Goal: Information Seeking & Learning: Learn about a topic

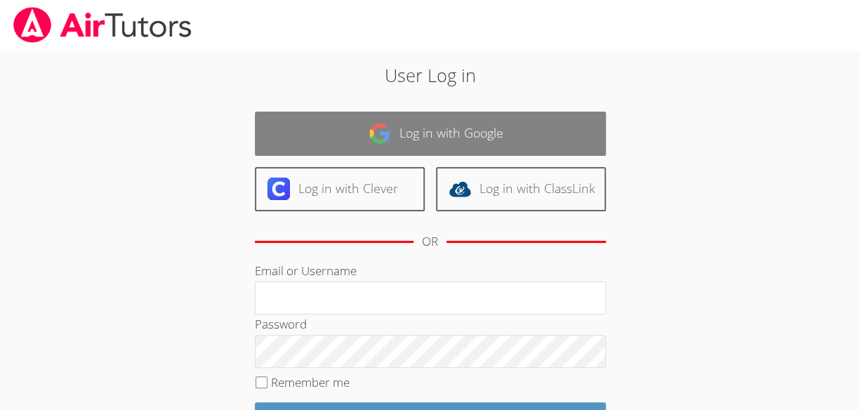
click at [492, 135] on link "Log in with Google" at bounding box center [430, 134] width 351 height 44
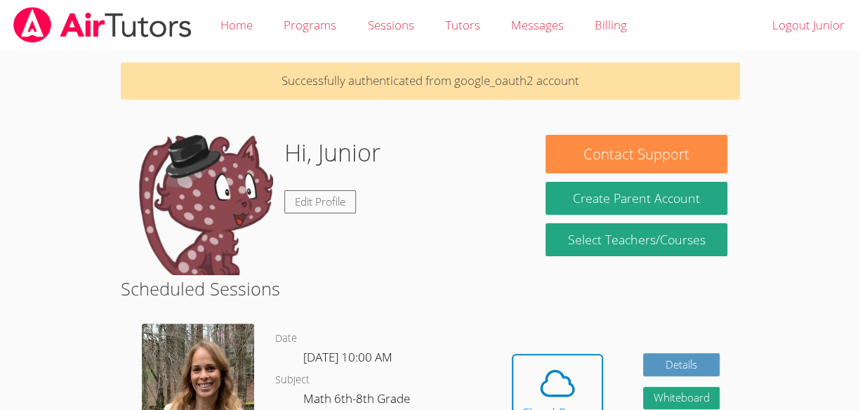
drag, startPoint x: 0, startPoint y: 0, endPoint x: 389, endPoint y: 179, distance: 428.3
click at [389, 179] on div "Hi, Junior Edit Profile" at bounding box center [327, 205] width 388 height 140
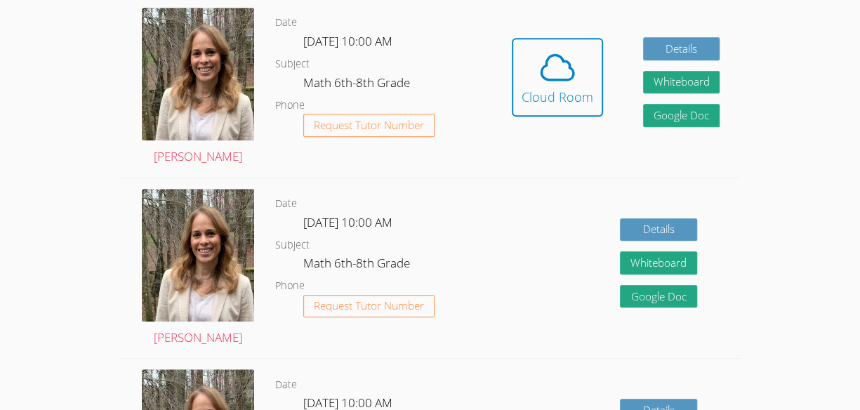
scroll to position [296, 0]
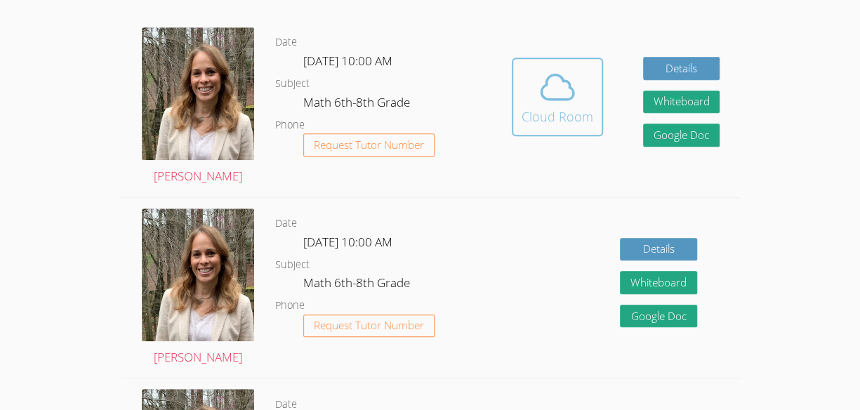
click at [572, 74] on icon at bounding box center [558, 86] width 32 height 25
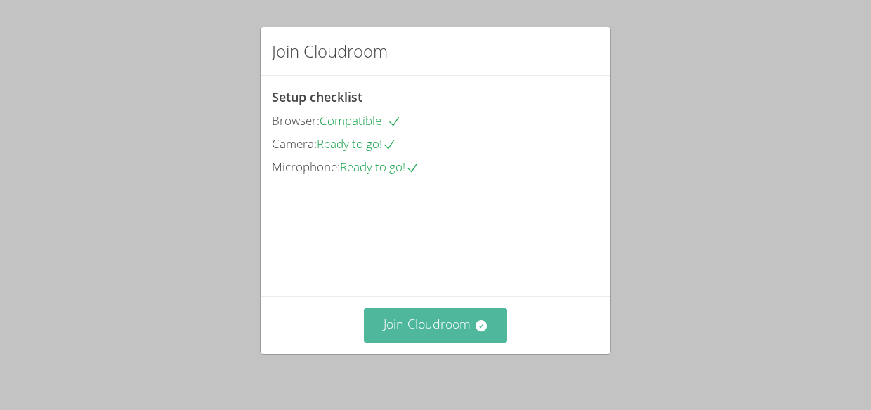
click at [420, 323] on button "Join Cloudroom" at bounding box center [436, 325] width 144 height 34
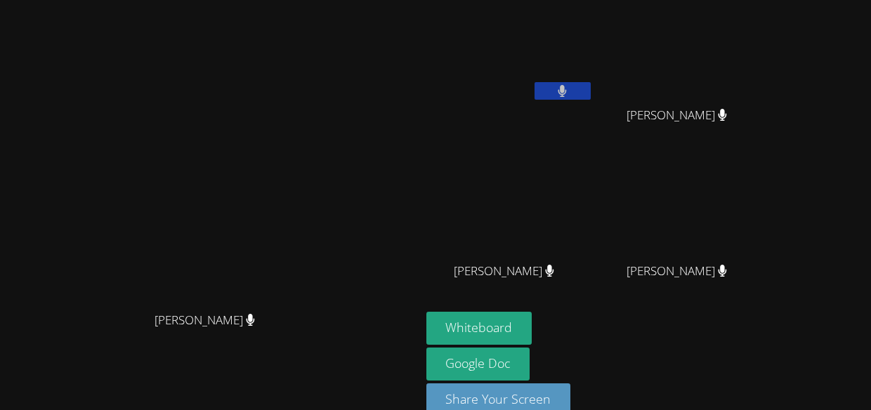
click at [593, 251] on video at bounding box center [509, 209] width 167 height 94
click at [532, 338] on button "Whiteboard" at bounding box center [479, 328] width 106 height 33
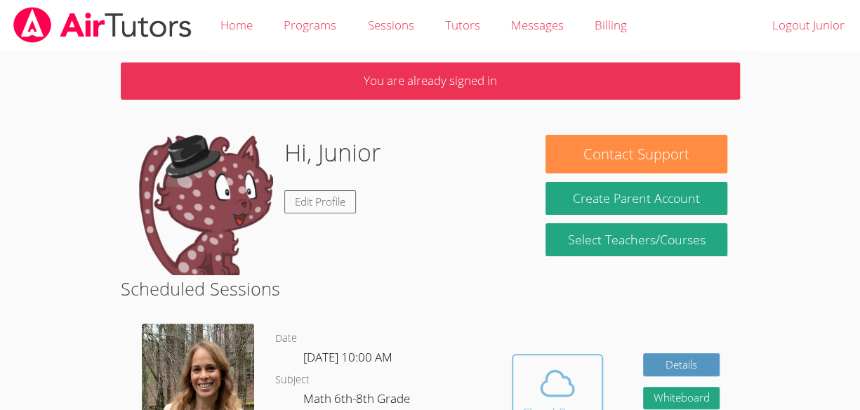
click at [548, 380] on icon at bounding box center [557, 383] width 39 height 39
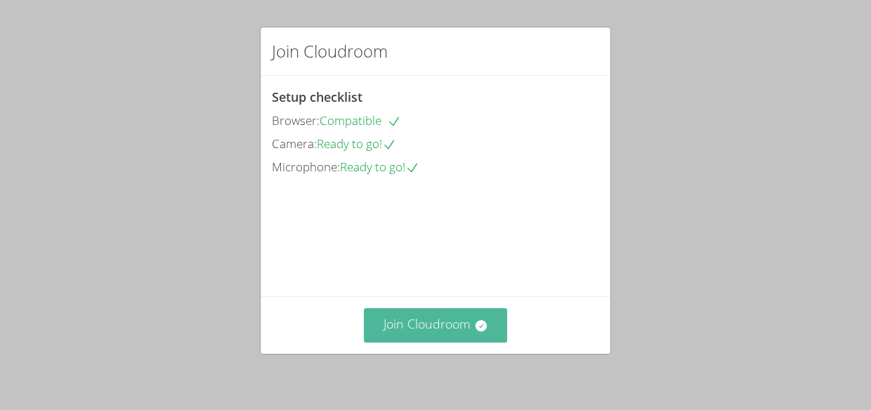
click at [440, 323] on button "Join Cloudroom" at bounding box center [436, 325] width 144 height 34
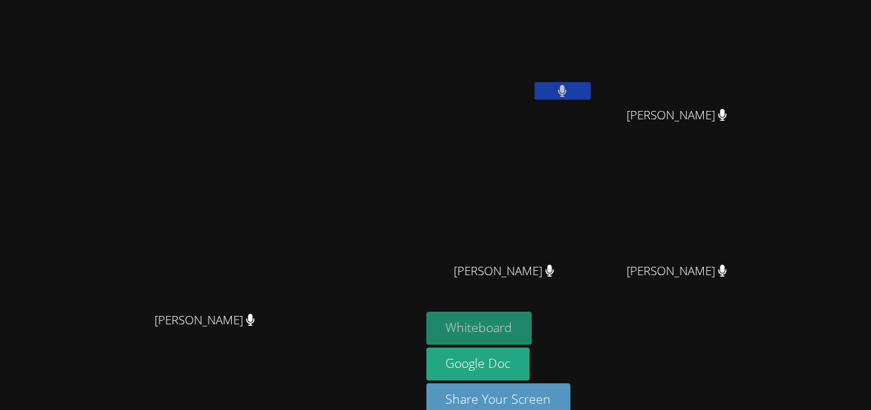
click at [532, 316] on button "Whiteboard" at bounding box center [479, 328] width 106 height 33
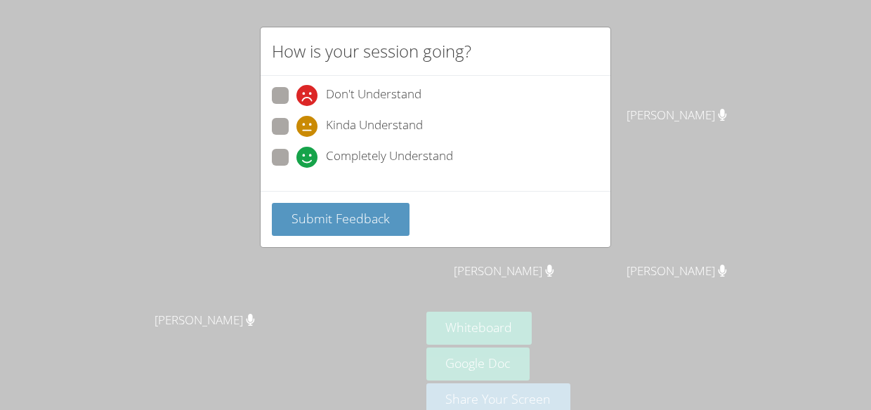
click at [369, 127] on span "Kinda Understand" at bounding box center [374, 126] width 97 height 21
click at [308, 127] on input "Kinda Understand" at bounding box center [302, 124] width 12 height 12
radio input "true"
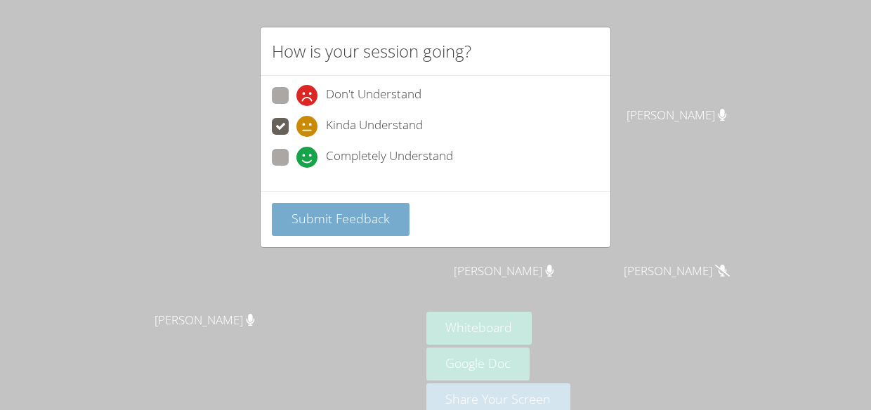
click at [358, 230] on button "Submit Feedback" at bounding box center [341, 219] width 138 height 33
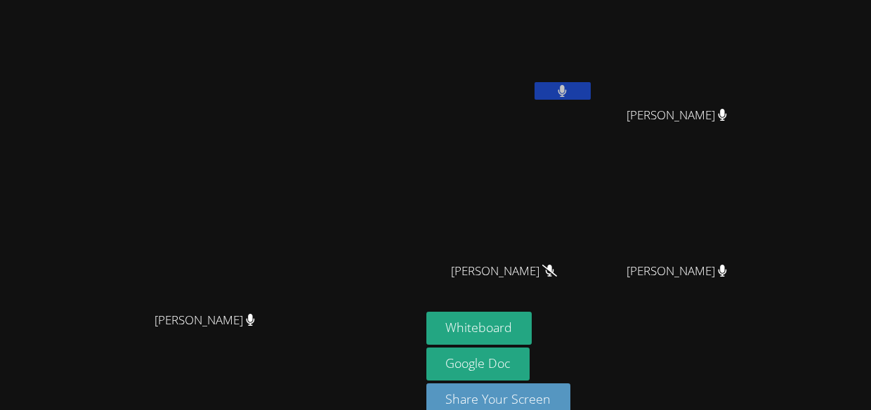
click at [593, 70] on video at bounding box center [509, 53] width 167 height 94
click at [567, 87] on icon at bounding box center [562, 91] width 8 height 12
drag, startPoint x: 651, startPoint y: 91, endPoint x: 636, endPoint y: 92, distance: 15.5
drag, startPoint x: 636, startPoint y: 92, endPoint x: 616, endPoint y: 93, distance: 19.7
drag, startPoint x: 616, startPoint y: 93, endPoint x: 645, endPoint y: 47, distance: 54.0
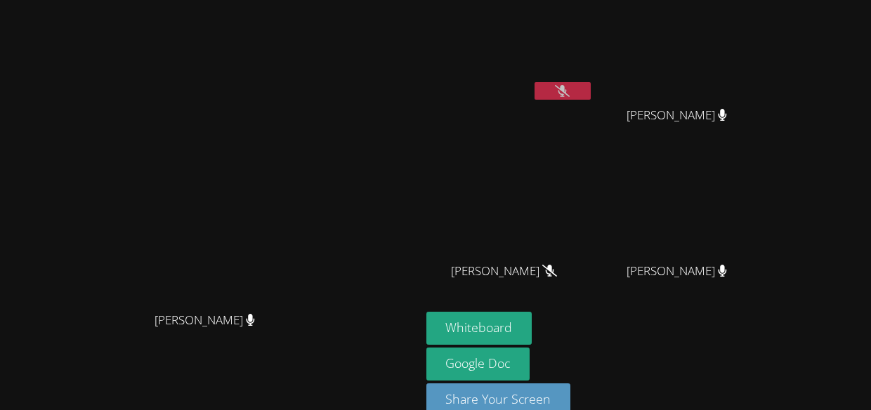
click at [593, 47] on video at bounding box center [509, 53] width 167 height 94
click at [591, 92] on button at bounding box center [562, 91] width 56 height 18
